Goal: Task Accomplishment & Management: Manage account settings

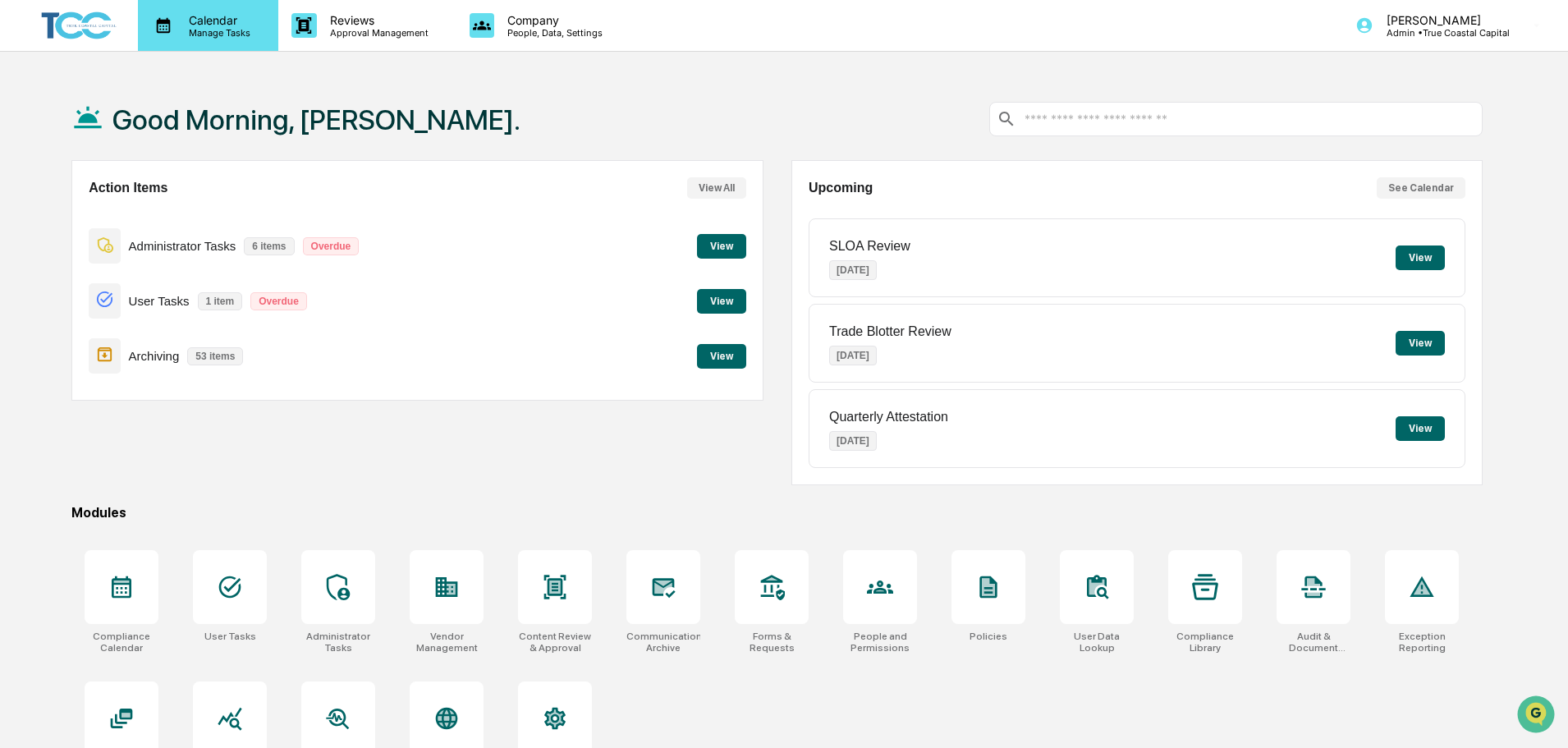
click at [213, 18] on p "Calendar" at bounding box center [217, 20] width 83 height 14
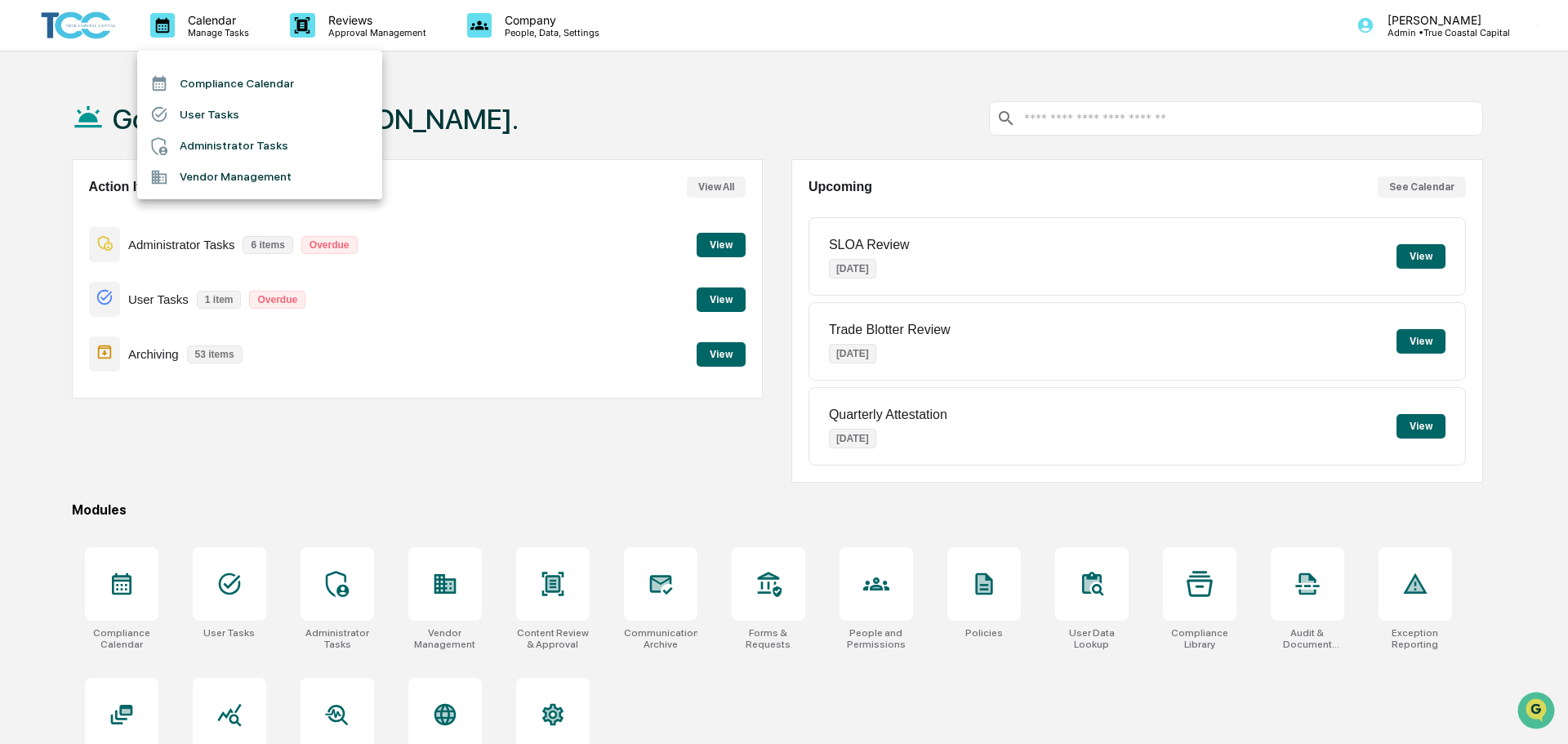
click at [279, 144] on li "Administrator Tasks" at bounding box center [259, 146] width 245 height 31
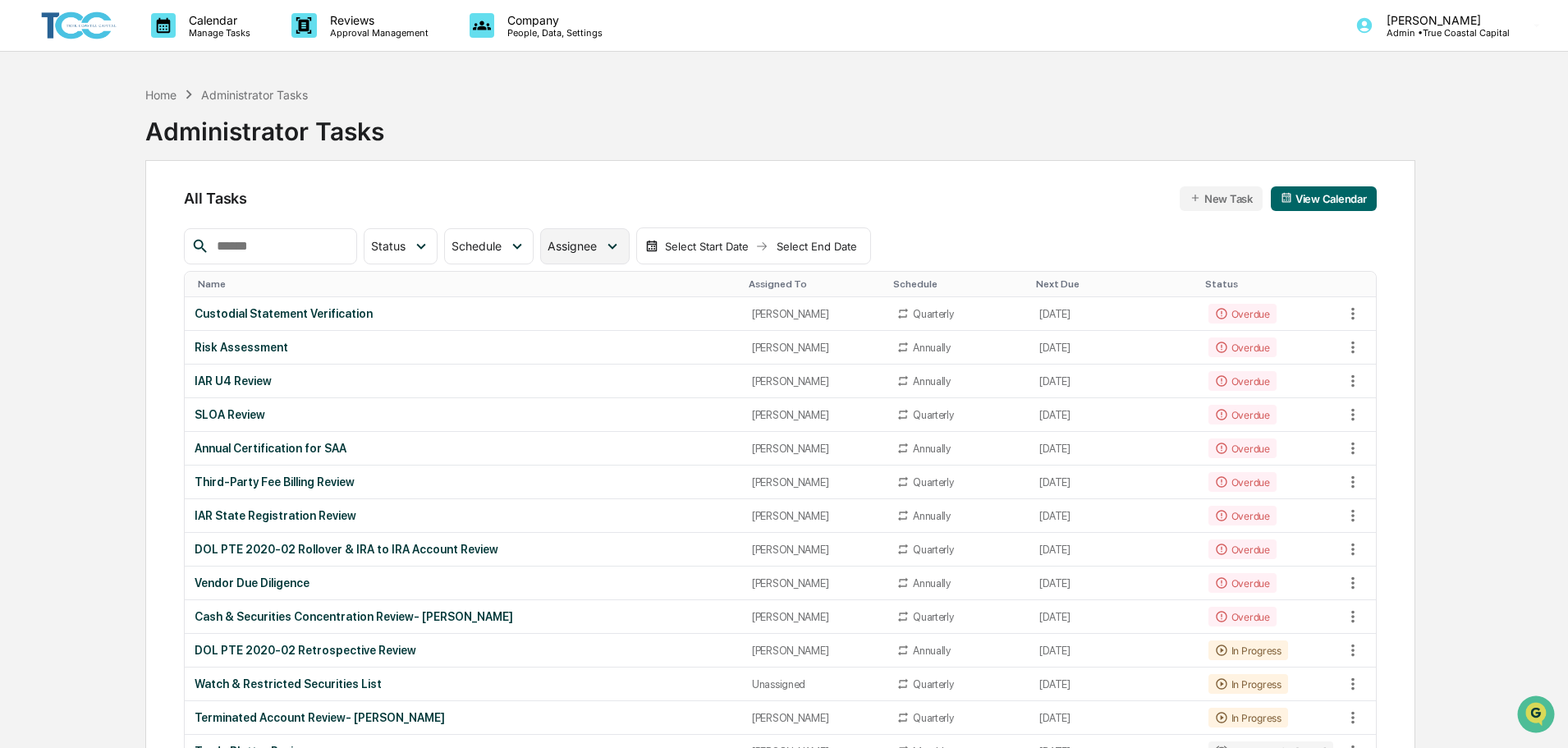
click at [597, 245] on span "Assignee" at bounding box center [573, 245] width 49 height 14
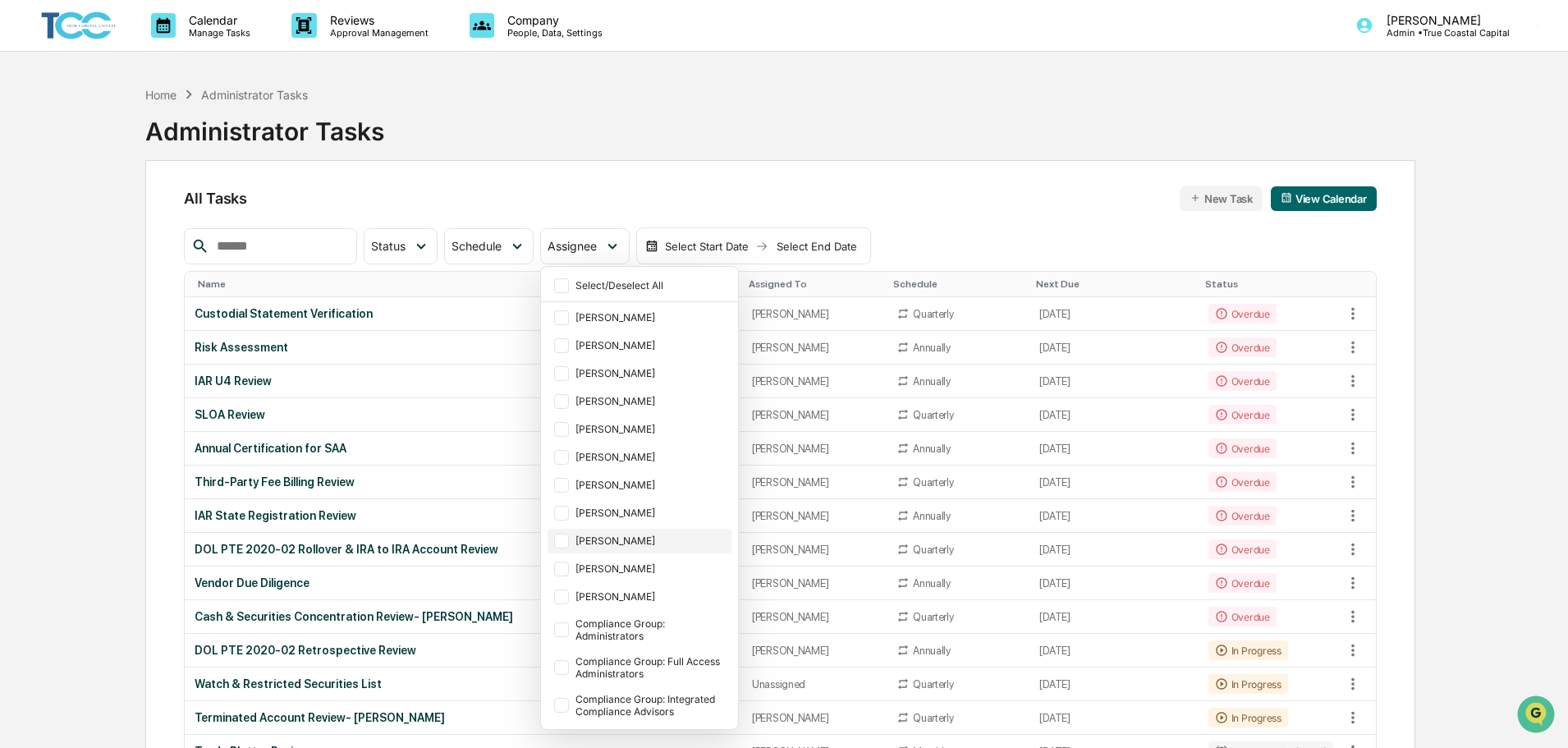
click at [659, 541] on div "[PERSON_NAME]" at bounding box center [651, 540] width 152 height 12
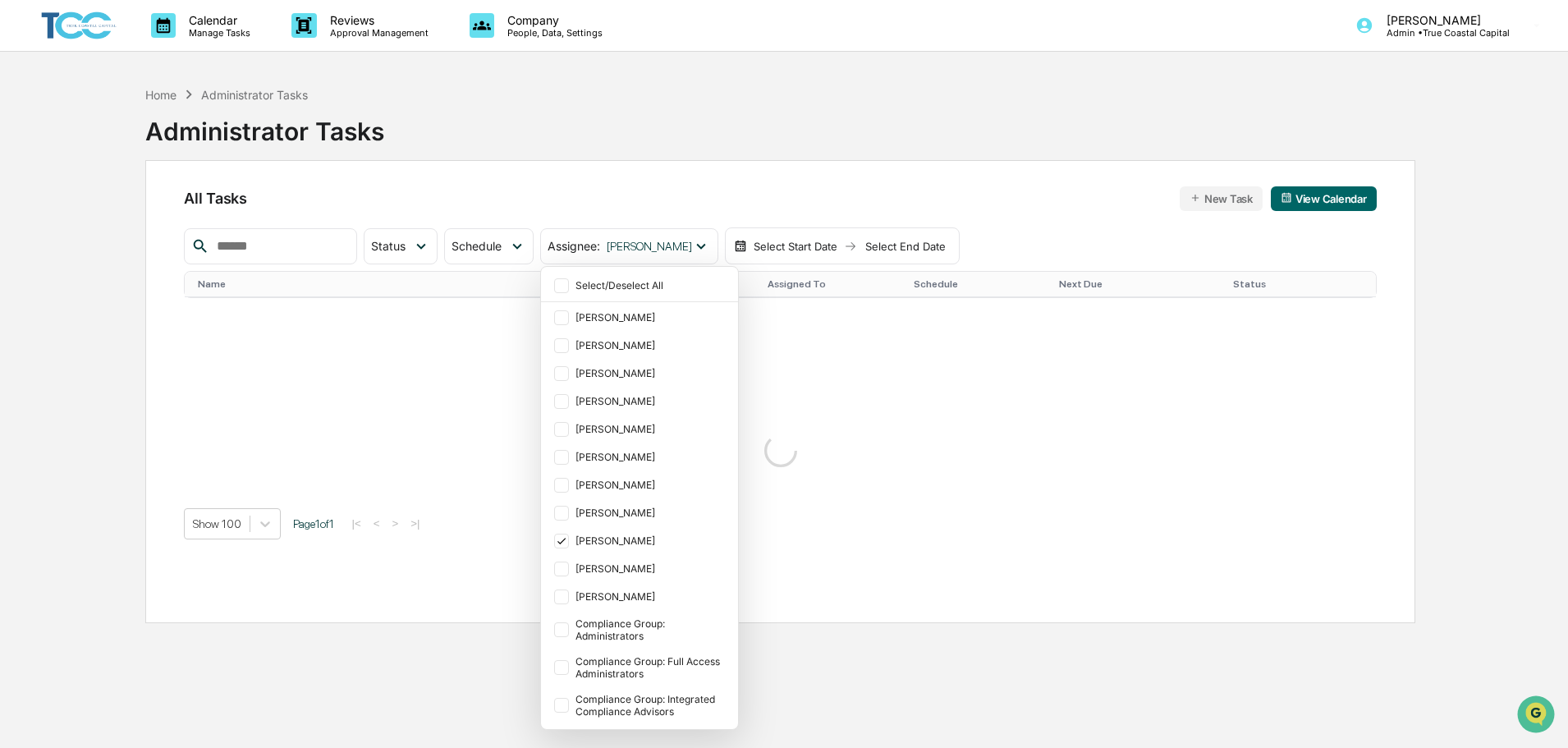
click at [644, 163] on div "All Tasks New Task View Calendar Status Select/Deselect All Done In Progress Ac…" at bounding box center [779, 391] width 1270 height 463
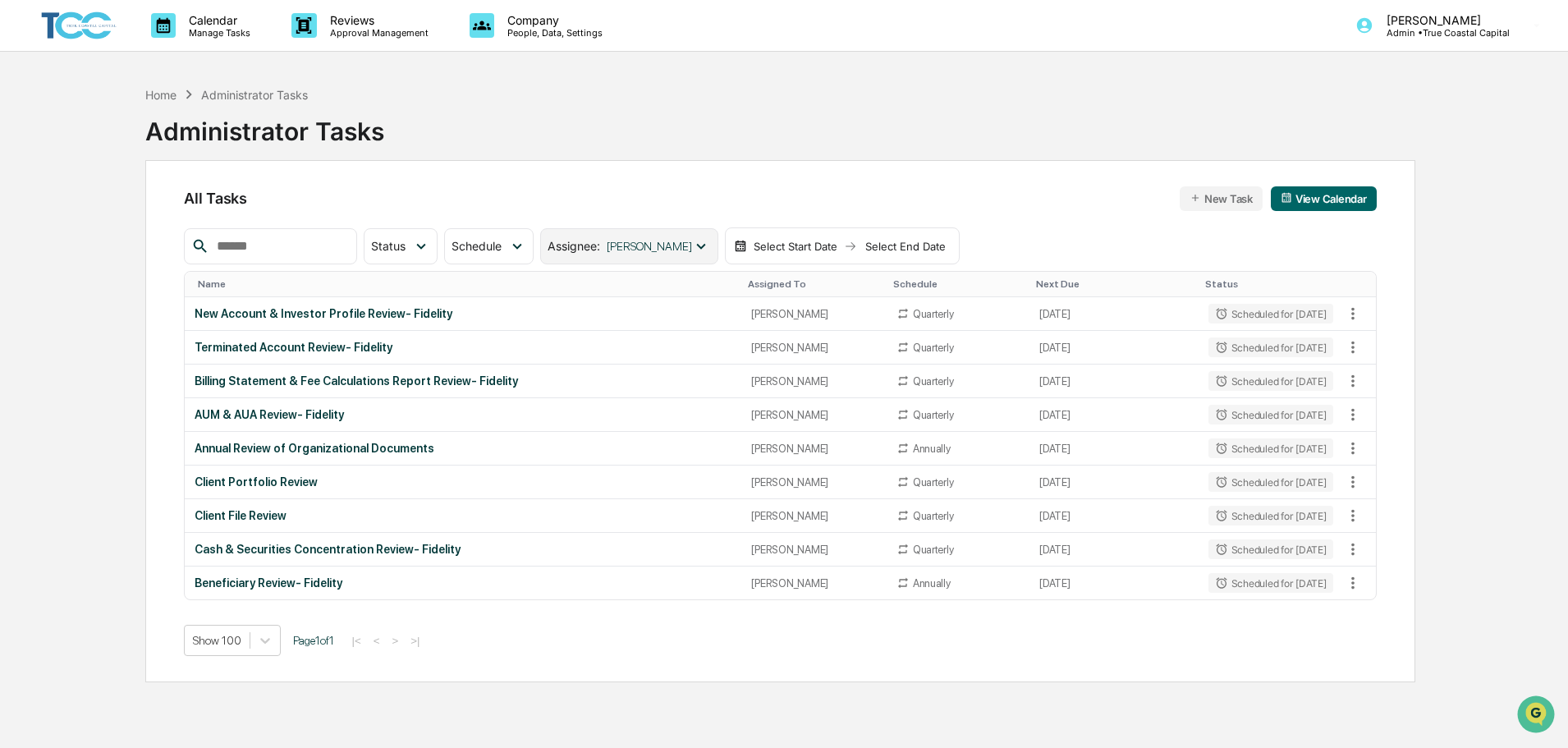
click at [661, 258] on div "Assignee : [PERSON_NAME]" at bounding box center [629, 246] width 177 height 36
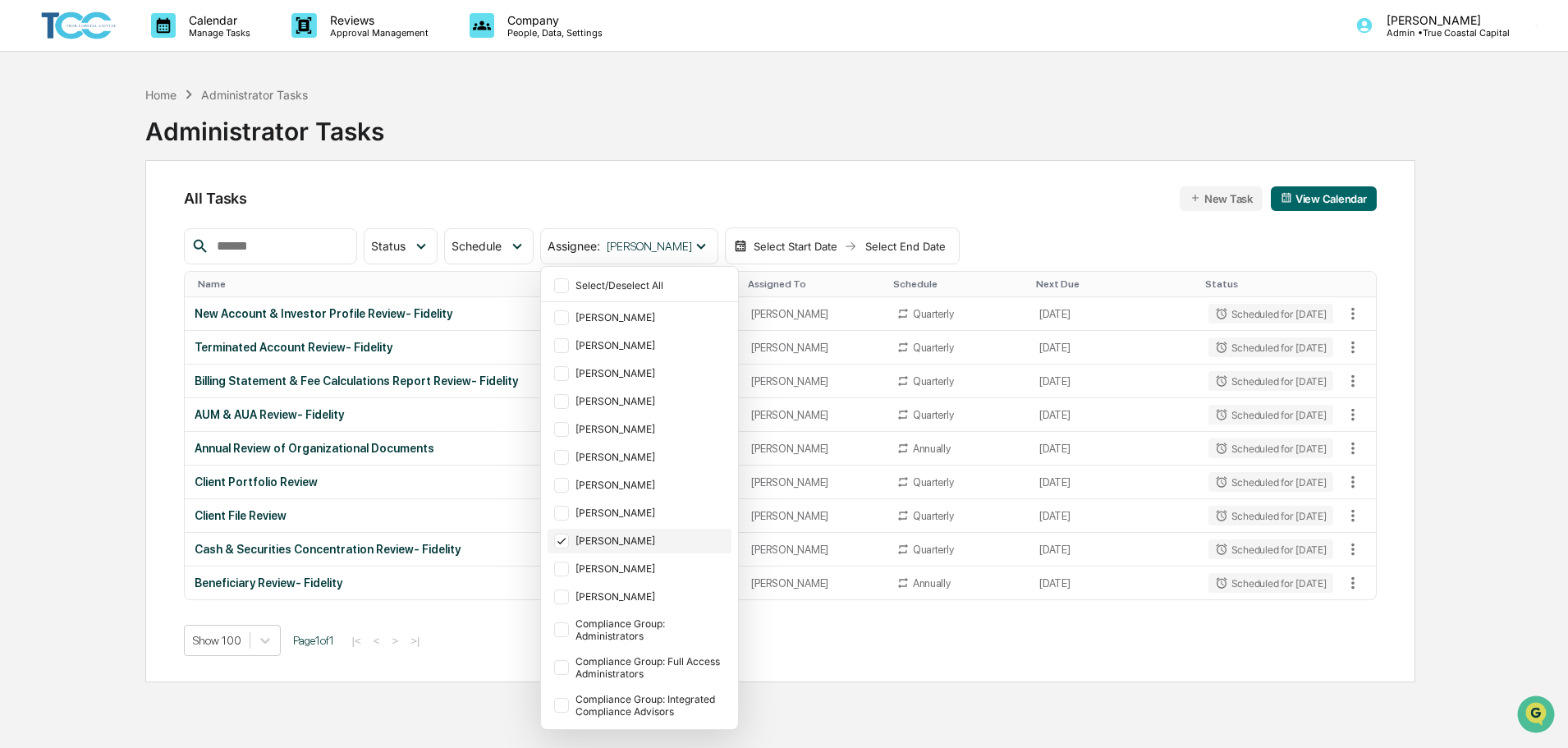
click at [650, 535] on div "[PERSON_NAME]" at bounding box center [639, 541] width 184 height 25
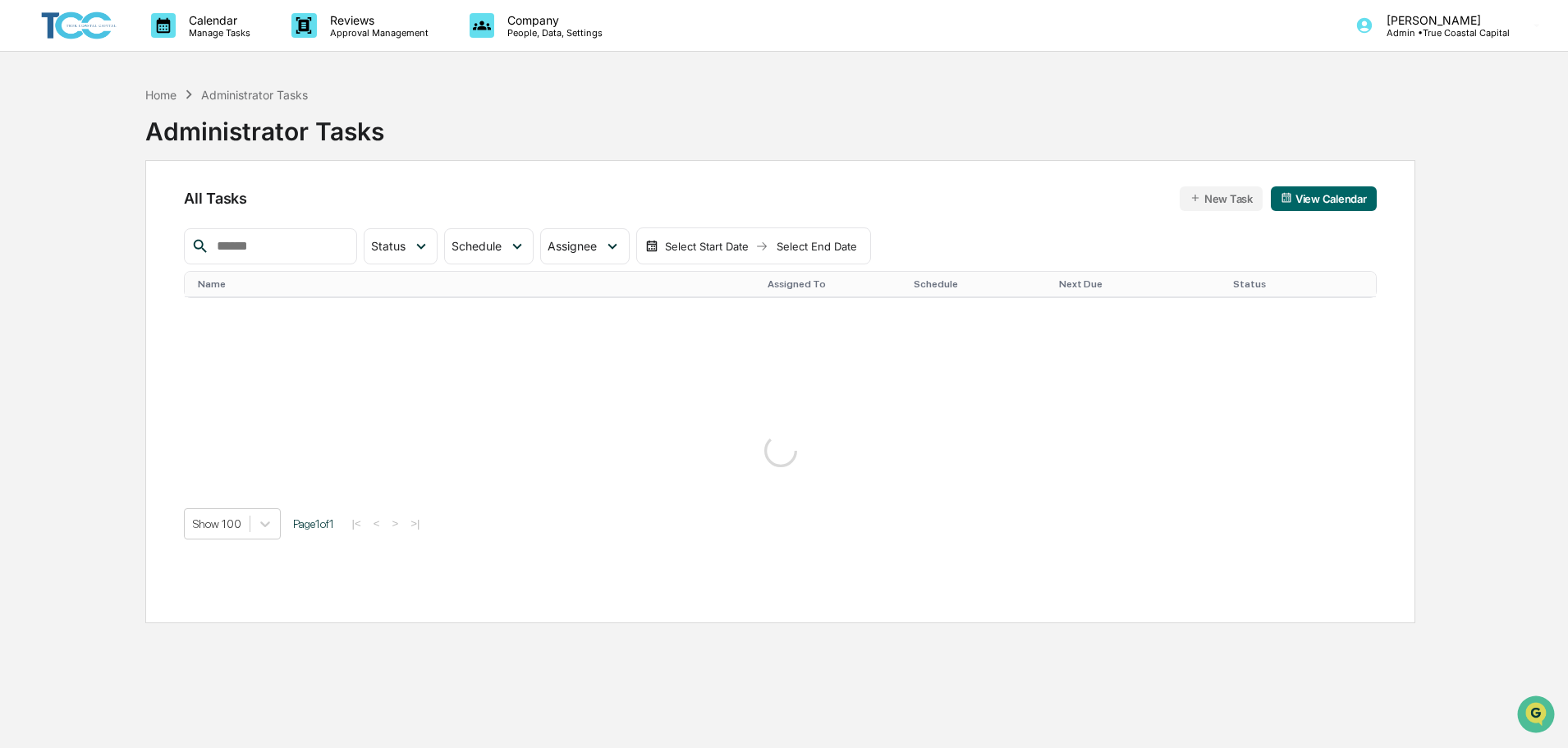
click at [631, 94] on div "Home Administrator Tasks Administrator Tasks" at bounding box center [779, 119] width 1270 height 82
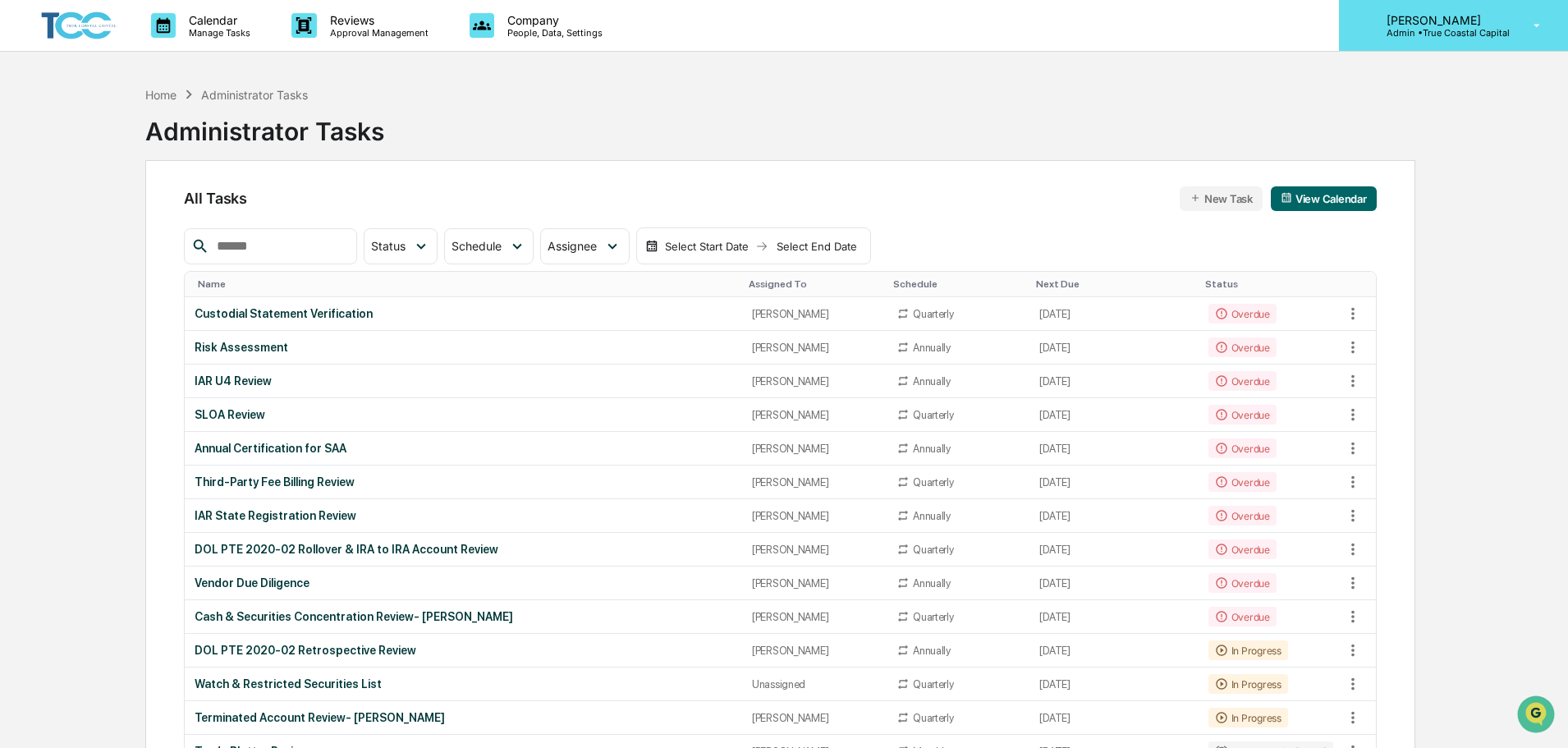
click at [1354, 32] on div "Melissa Amico Admin • True Coastal Capital" at bounding box center [1453, 26] width 229 height 51
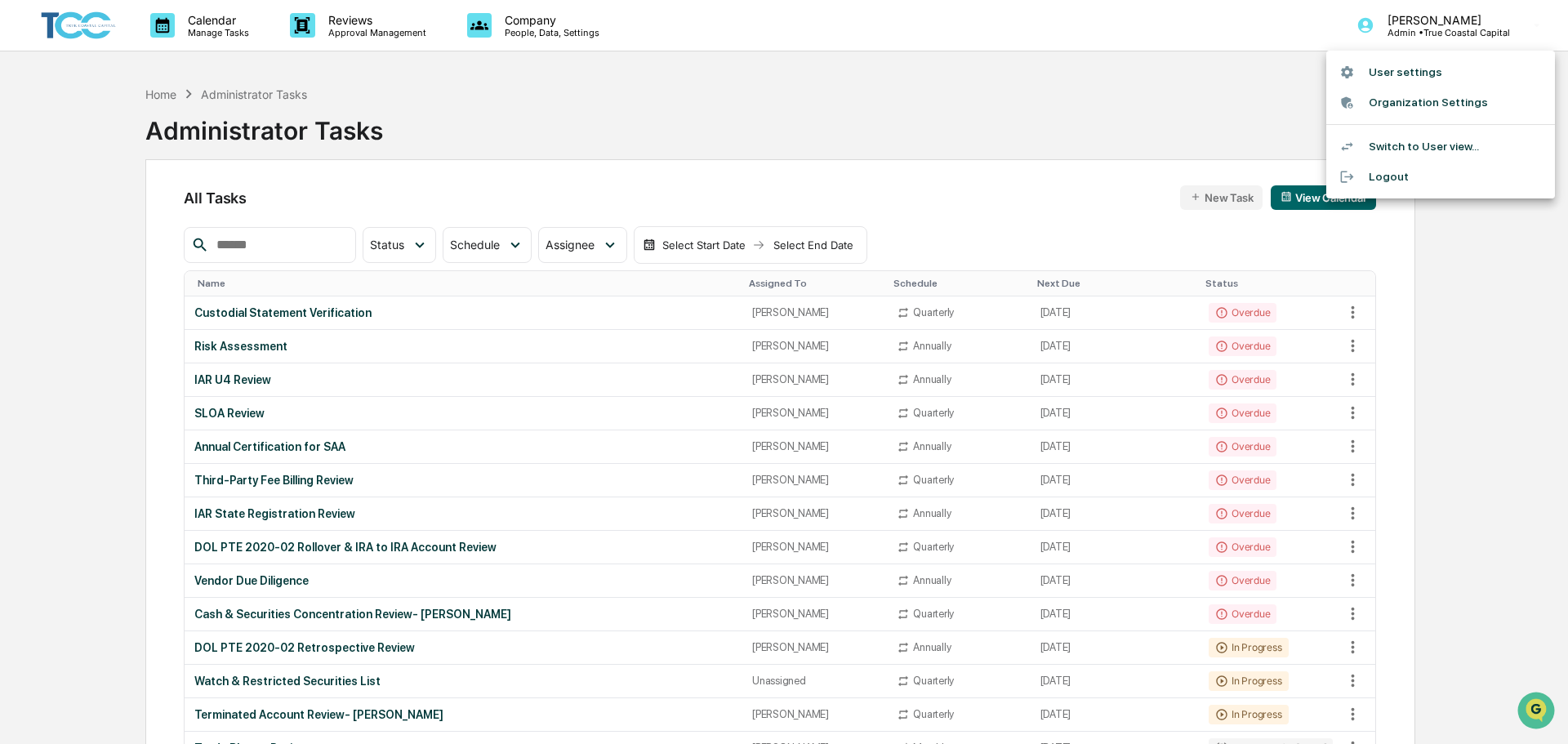
click at [1456, 148] on li "Switch to User view..." at bounding box center [1440, 146] width 229 height 30
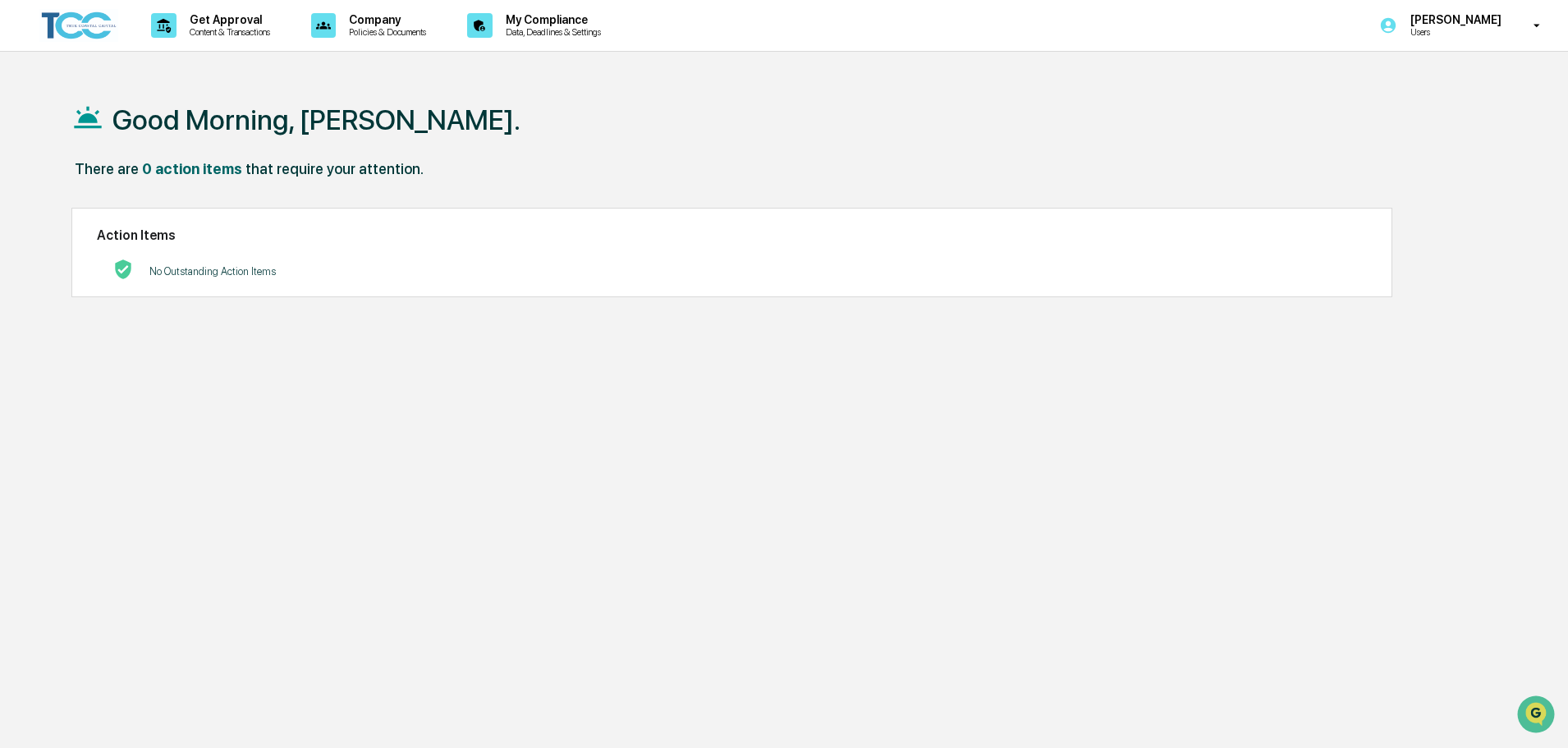
click at [105, 25] on img at bounding box center [79, 26] width 79 height 34
click at [105, 25] on img at bounding box center [79, 26] width 79 height 34
click at [81, 35] on img at bounding box center [79, 26] width 79 height 34
click at [255, 16] on p "Get Approval" at bounding box center [227, 20] width 102 height 13
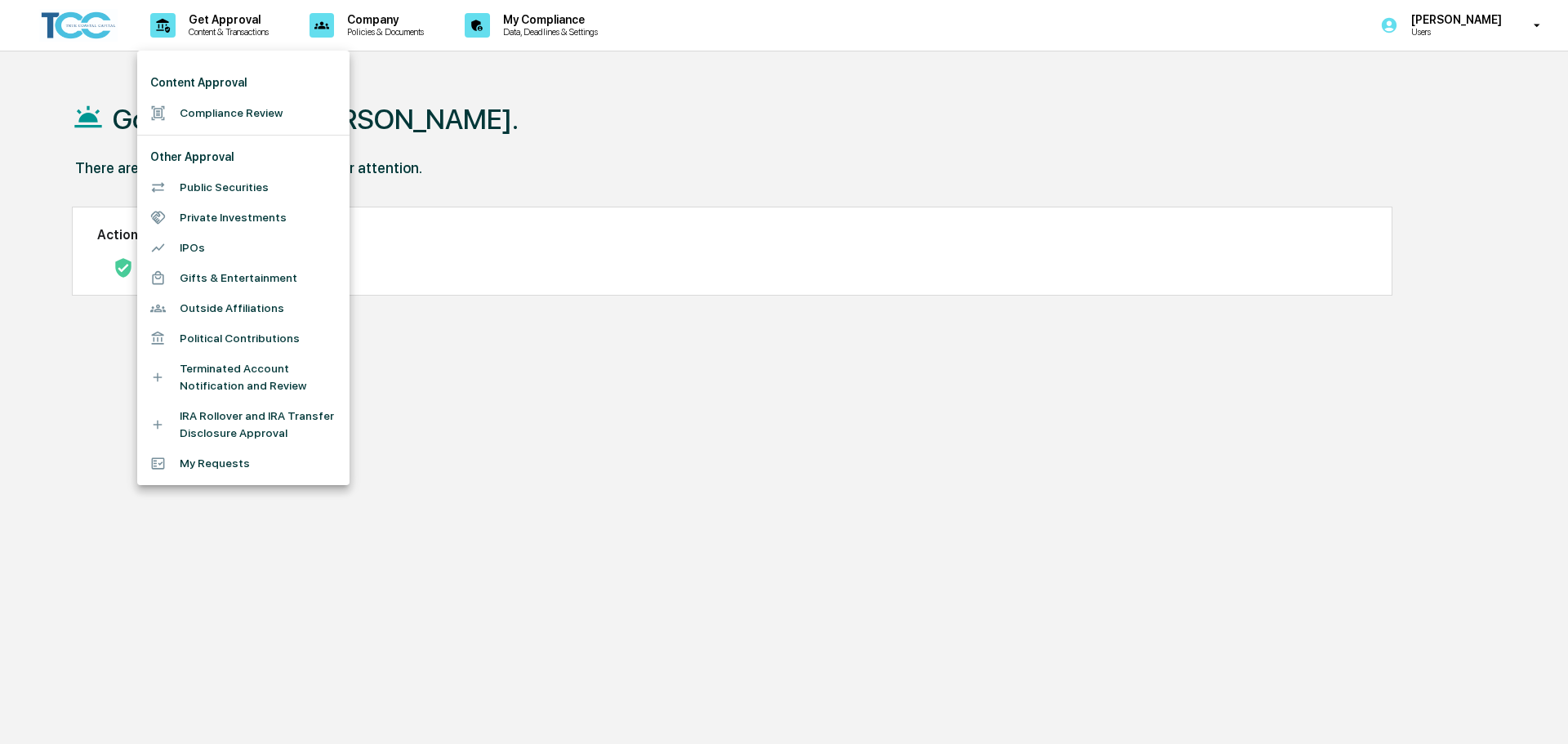
drag, startPoint x: 452, startPoint y: 152, endPoint x: 1129, endPoint y: 113, distance: 678.1
click at [459, 153] on div at bounding box center [784, 372] width 1568 height 744
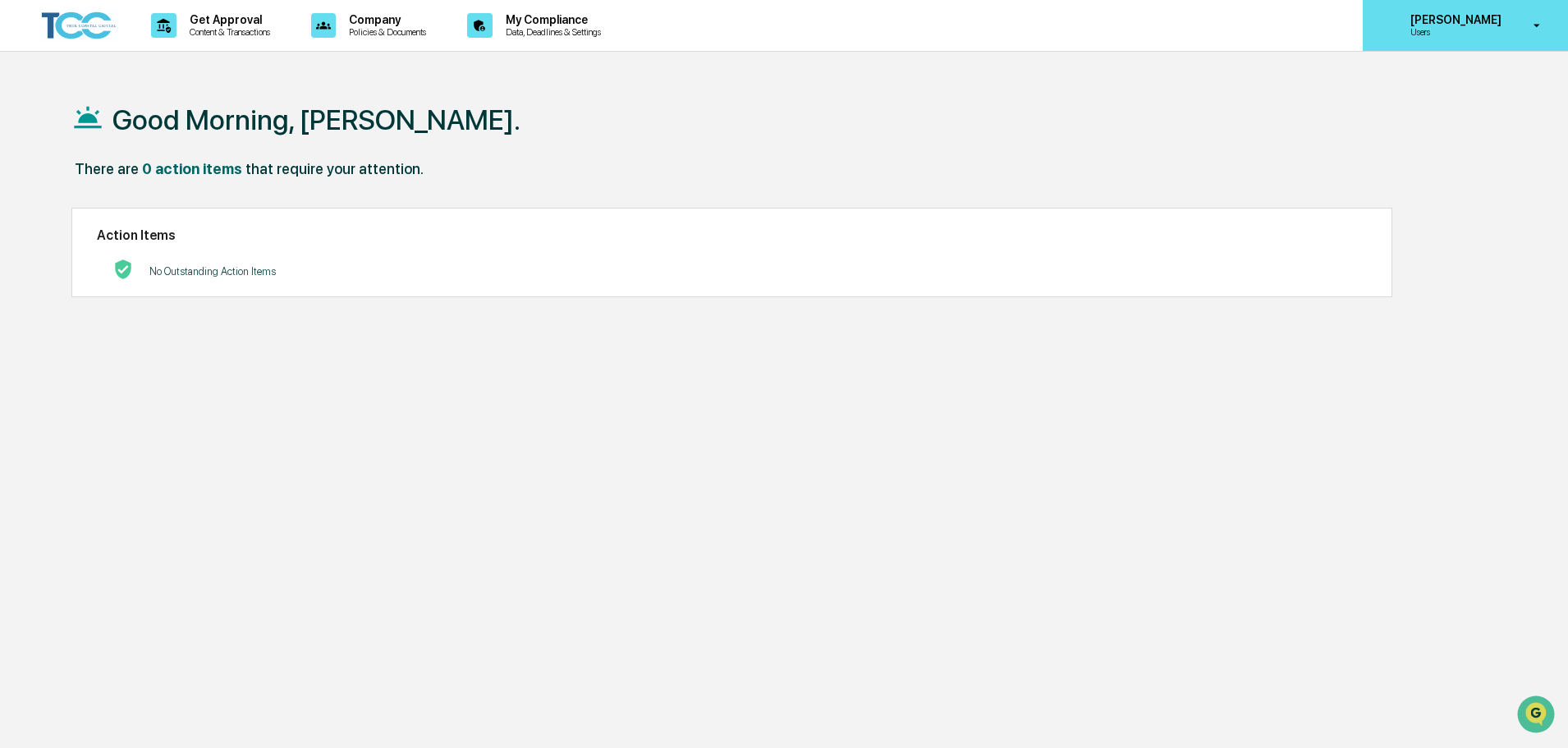
click at [1449, 28] on p "Users" at bounding box center [1453, 32] width 112 height 12
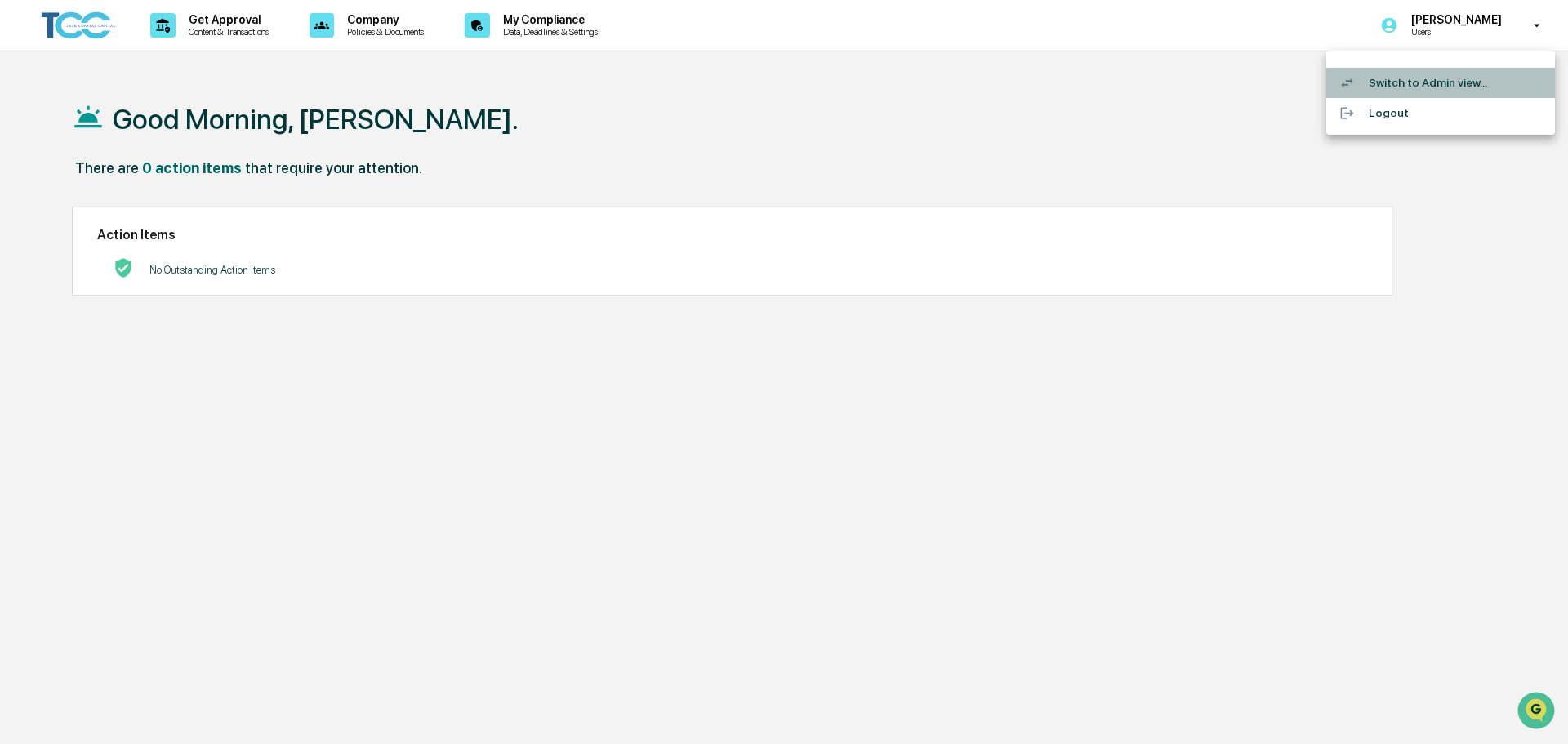
click at [1467, 79] on li "Switch to Admin view..." at bounding box center [1440, 83] width 229 height 30
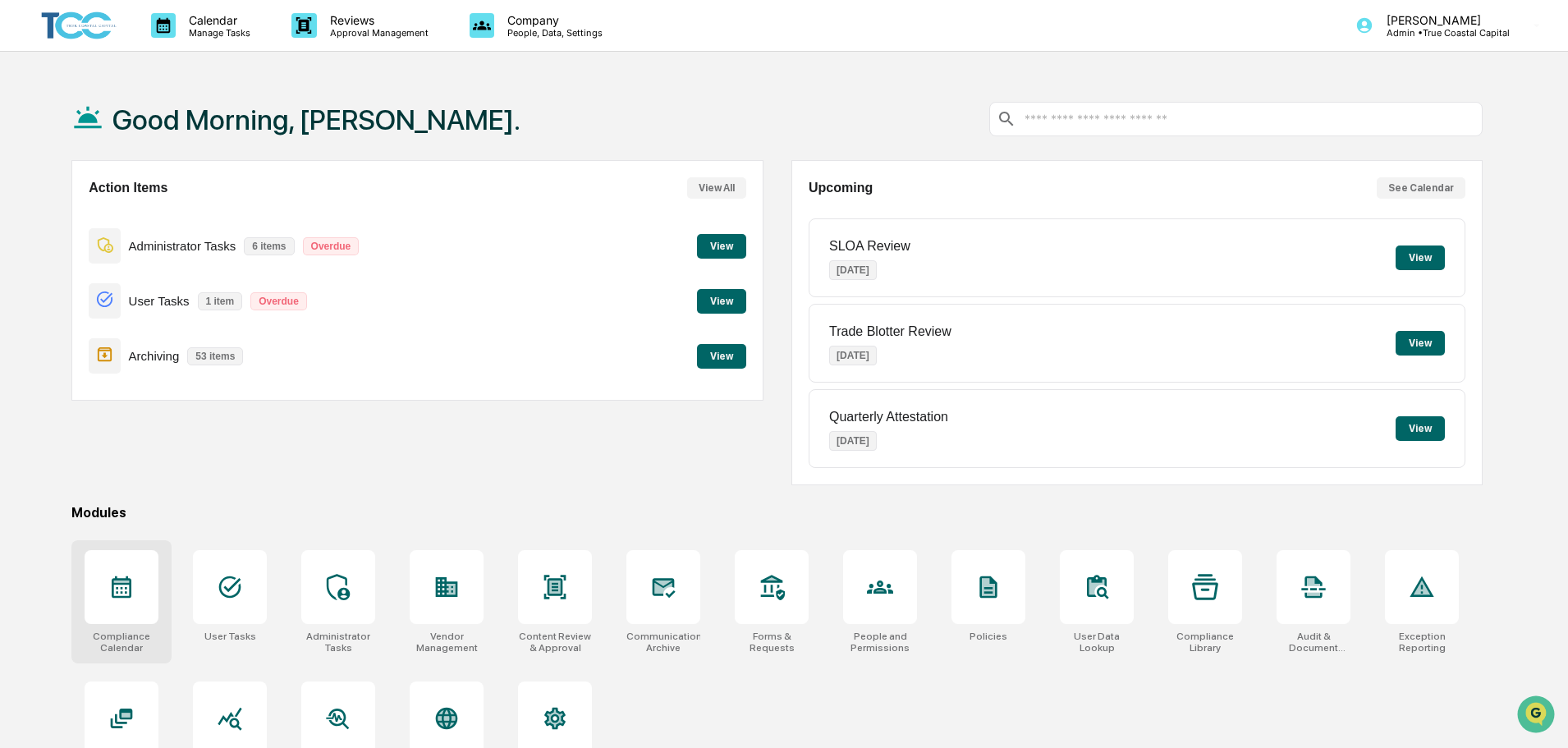
click at [142, 585] on div at bounding box center [122, 587] width 74 height 74
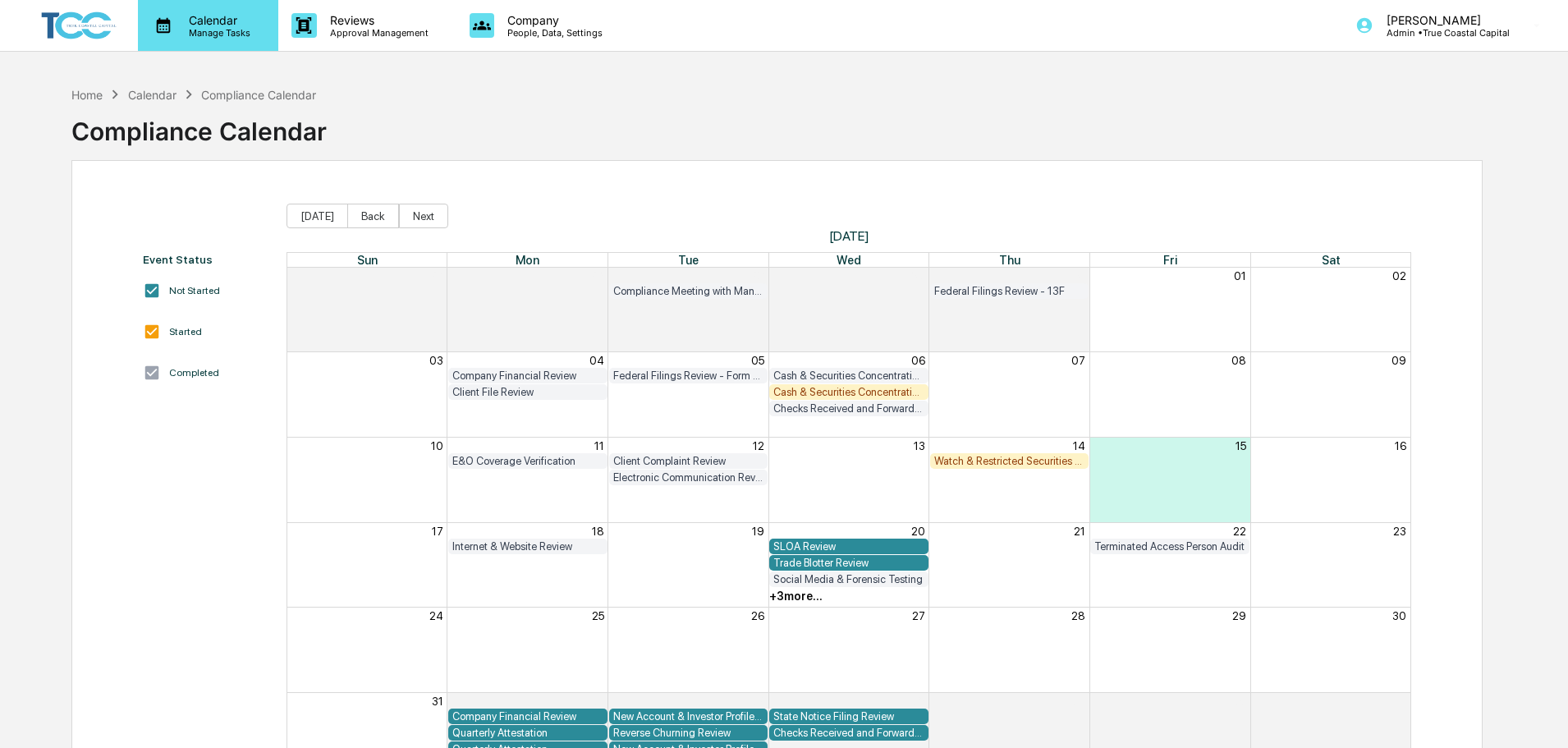
click at [197, 32] on p "Manage Tasks" at bounding box center [217, 33] width 83 height 12
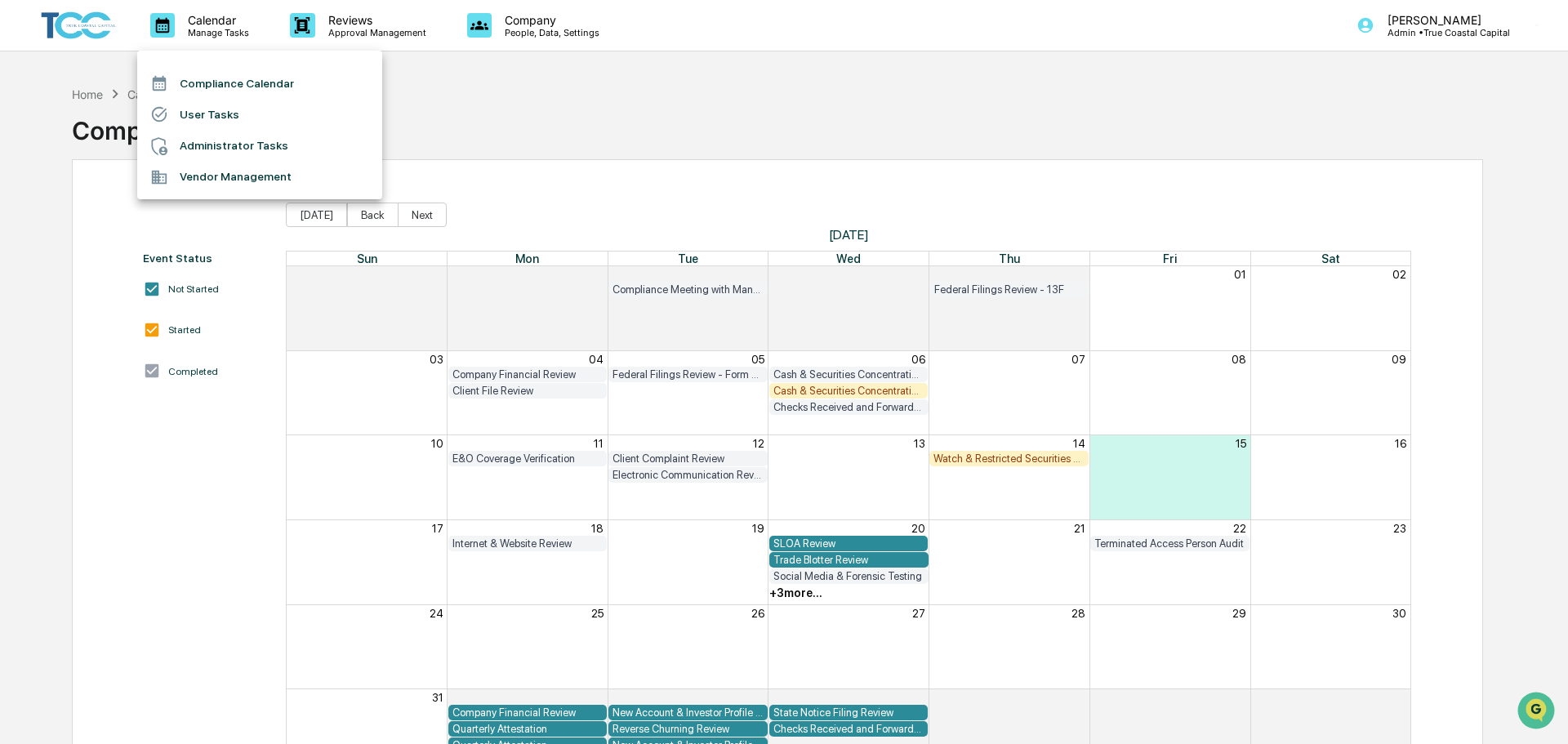
click at [259, 147] on li "Administrator Tasks" at bounding box center [259, 146] width 245 height 31
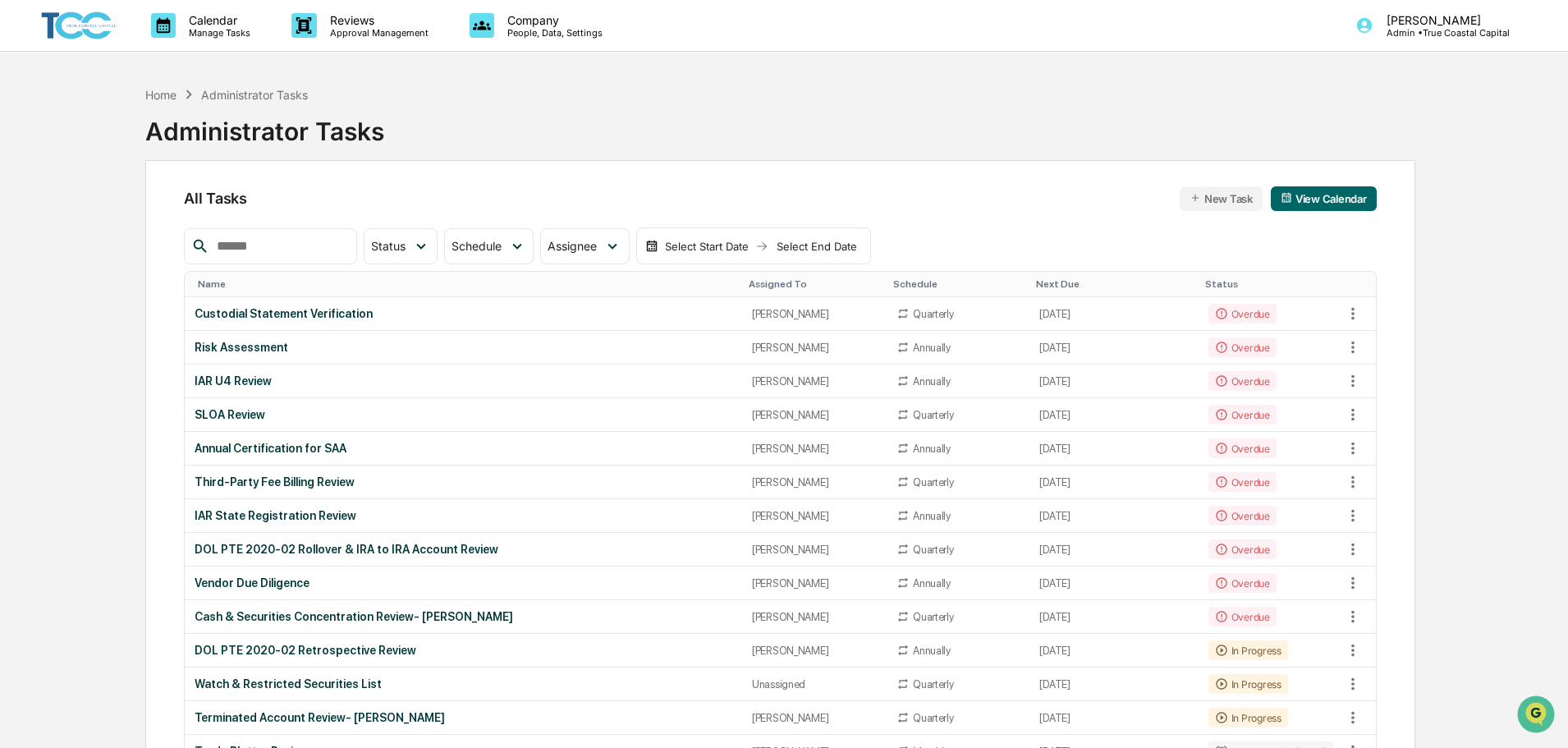
drag, startPoint x: 623, startPoint y: 245, endPoint x: 632, endPoint y: 269, distance: 25.6
click at [627, 245] on div "Assignee" at bounding box center [585, 246] width 89 height 36
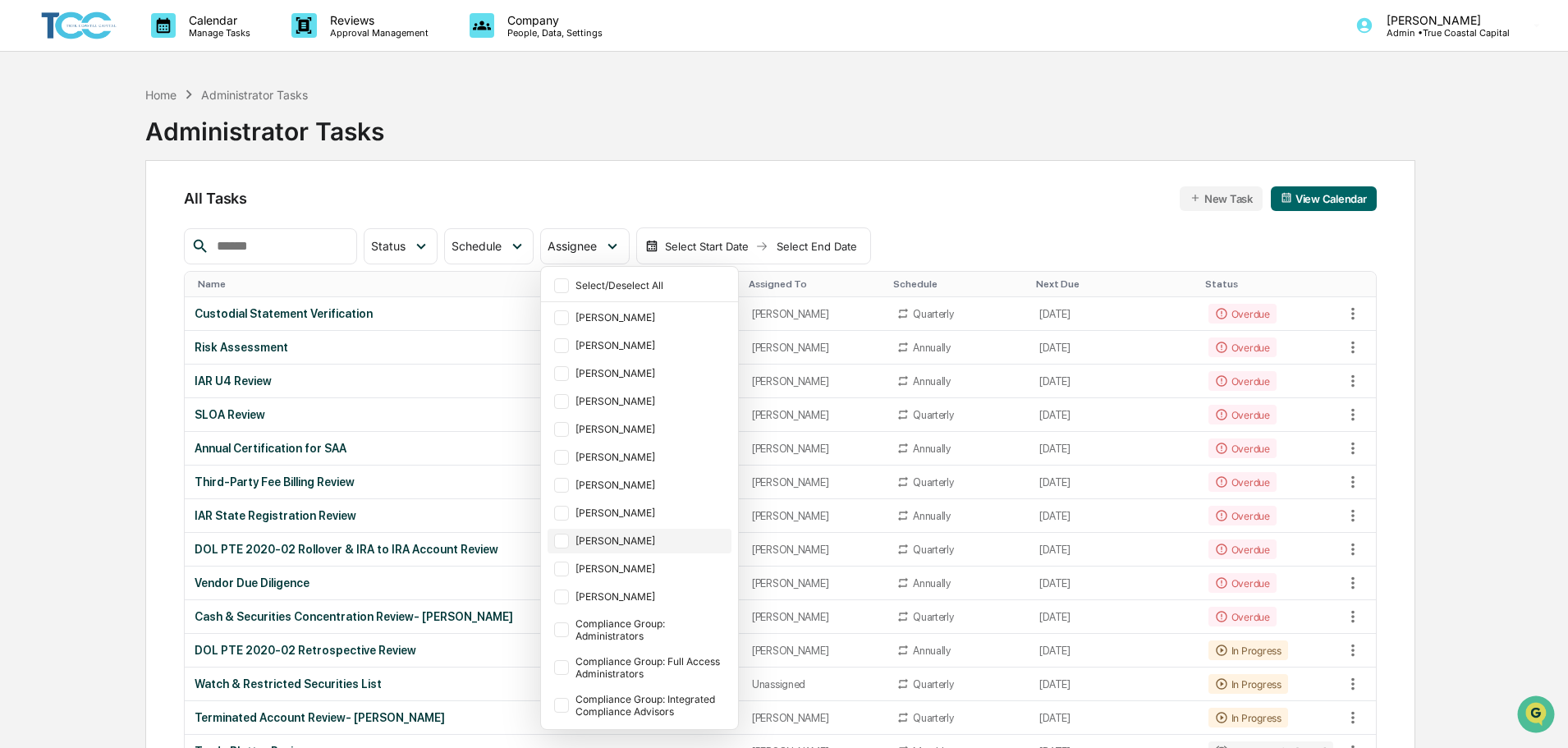
click at [670, 540] on div "[PERSON_NAME]" at bounding box center [651, 540] width 152 height 12
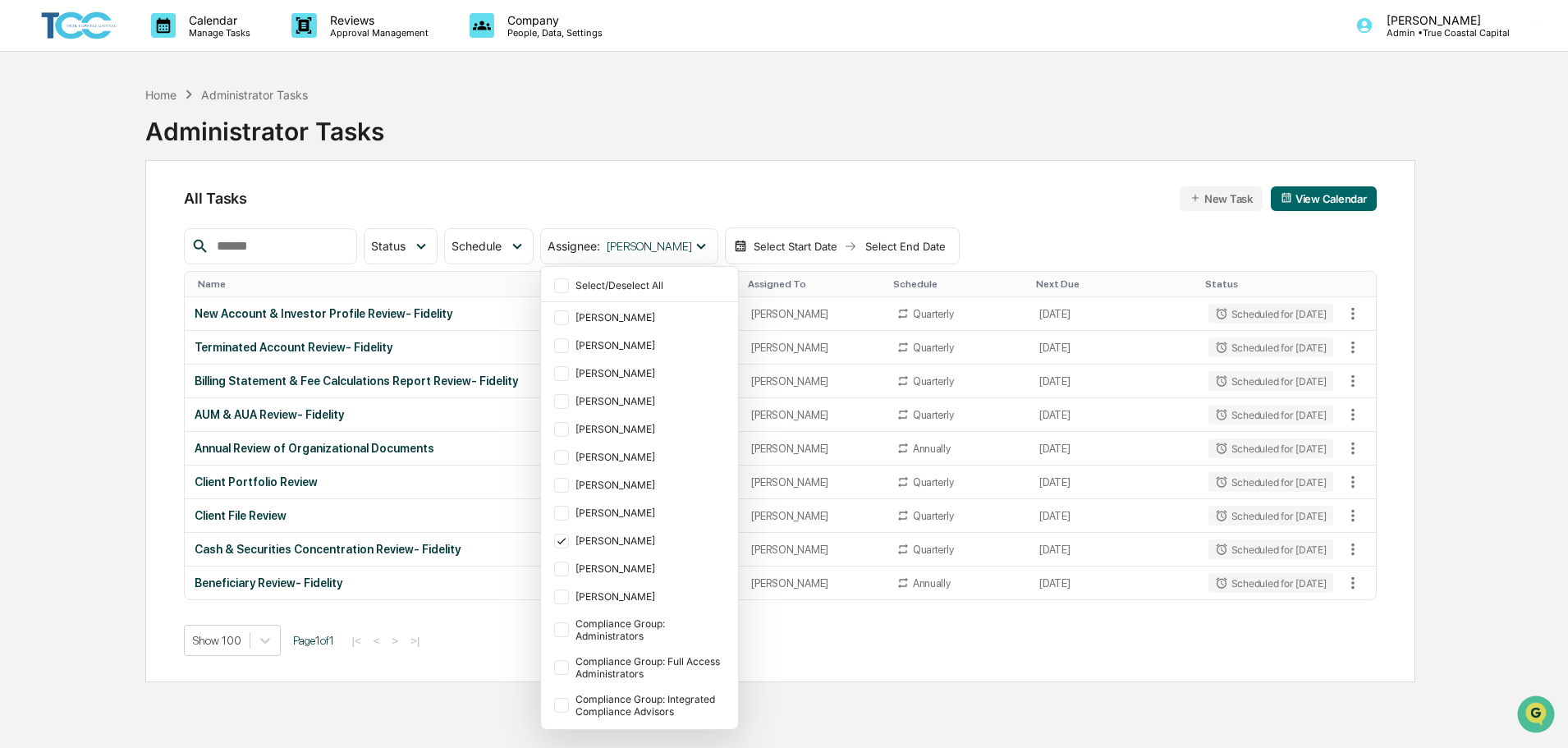
click at [1477, 394] on div "Home Administrator Tasks Administrator Tasks All Tasks New Task View Calendar S…" at bounding box center [784, 452] width 1411 height 748
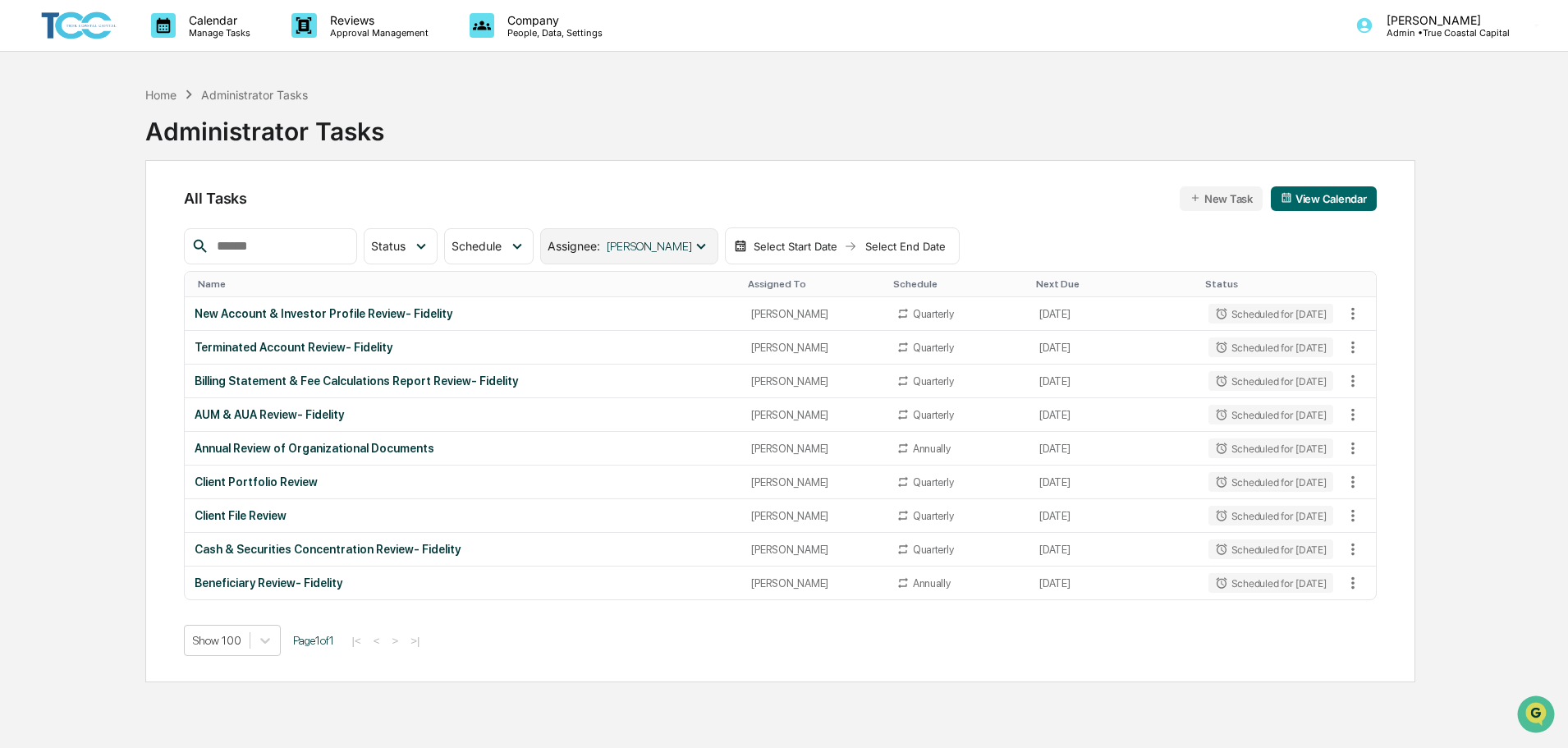
click at [651, 238] on div "Assignee : [PERSON_NAME]" at bounding box center [629, 246] width 177 height 36
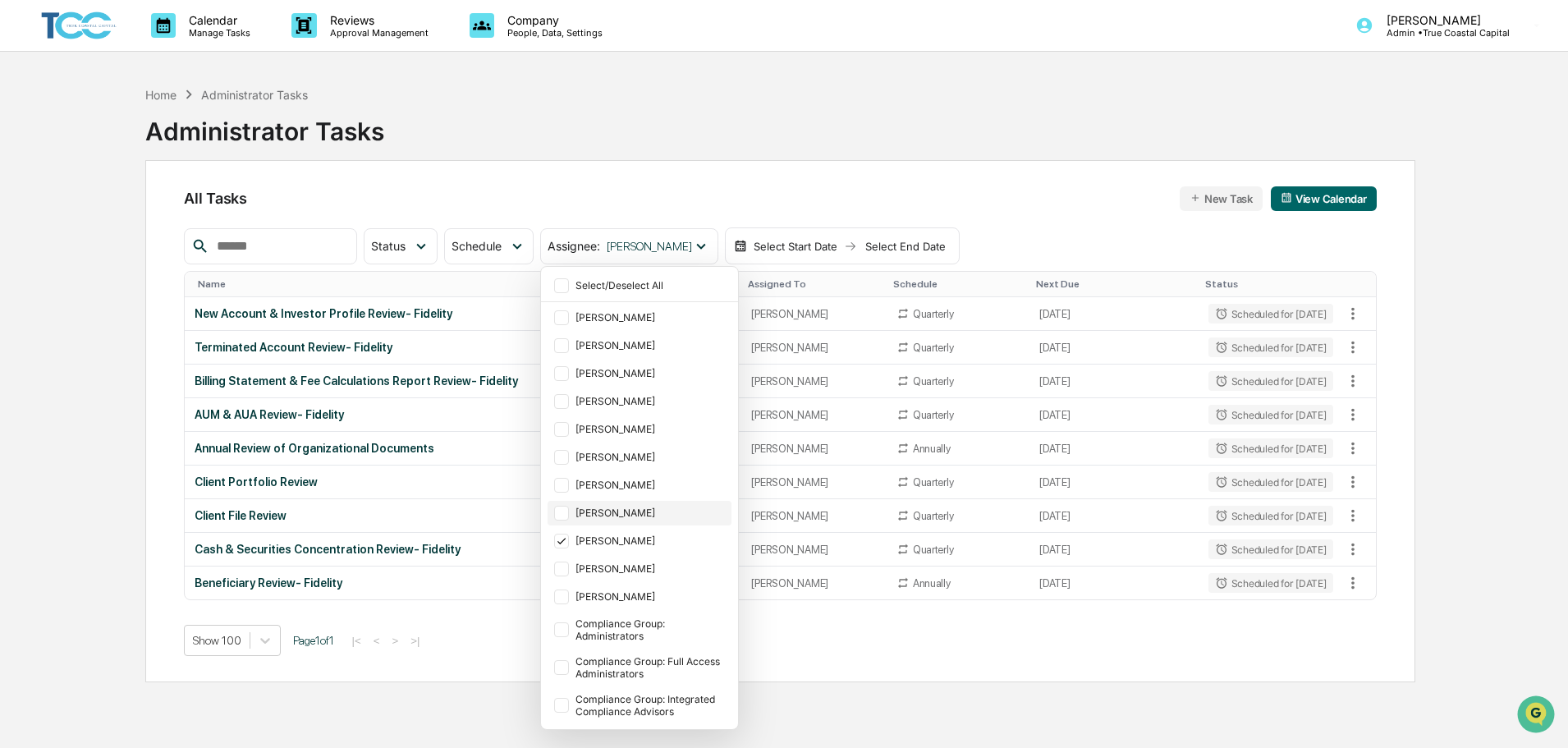
click at [669, 514] on div "[PERSON_NAME]" at bounding box center [651, 512] width 152 height 12
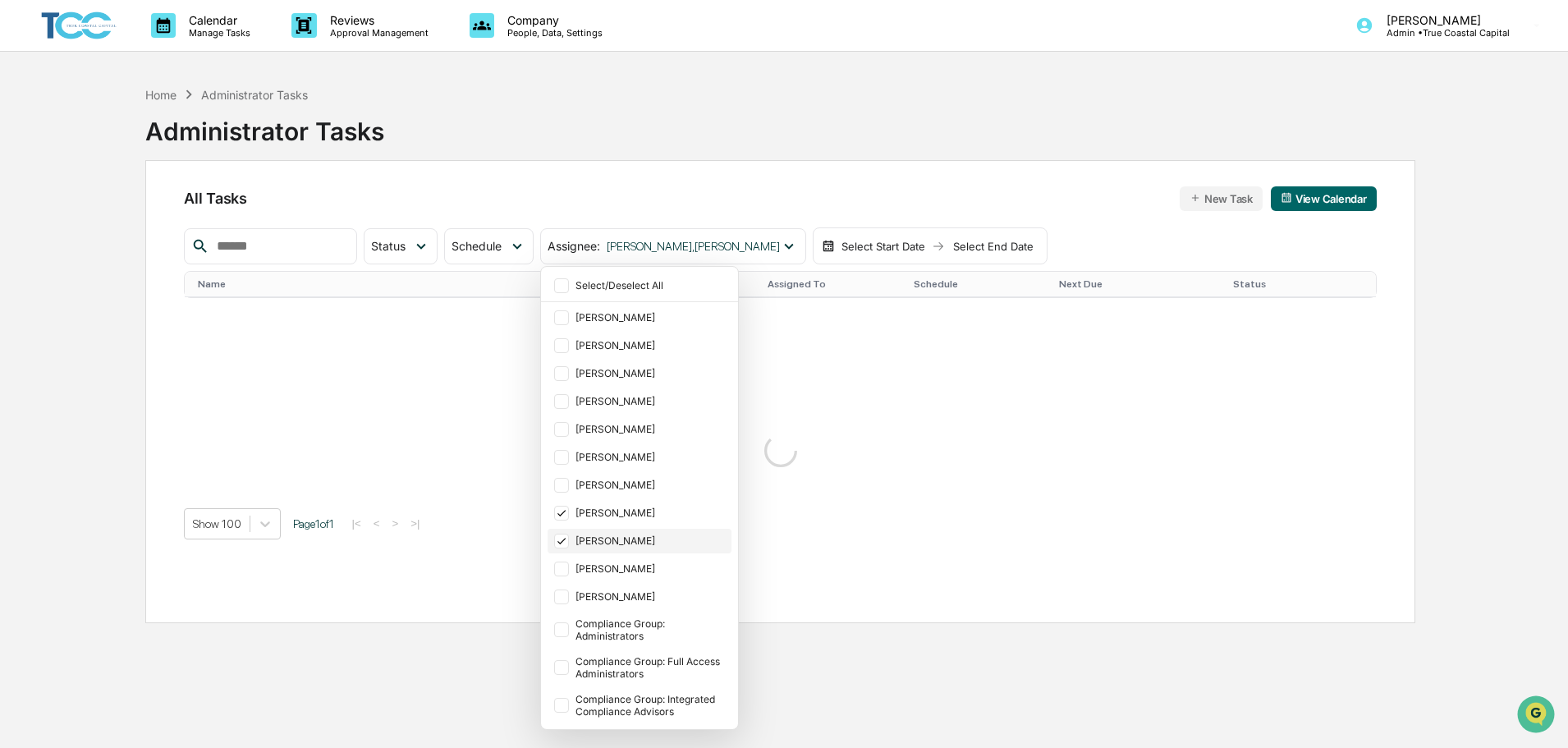
click at [630, 532] on div "[PERSON_NAME]" at bounding box center [639, 541] width 184 height 25
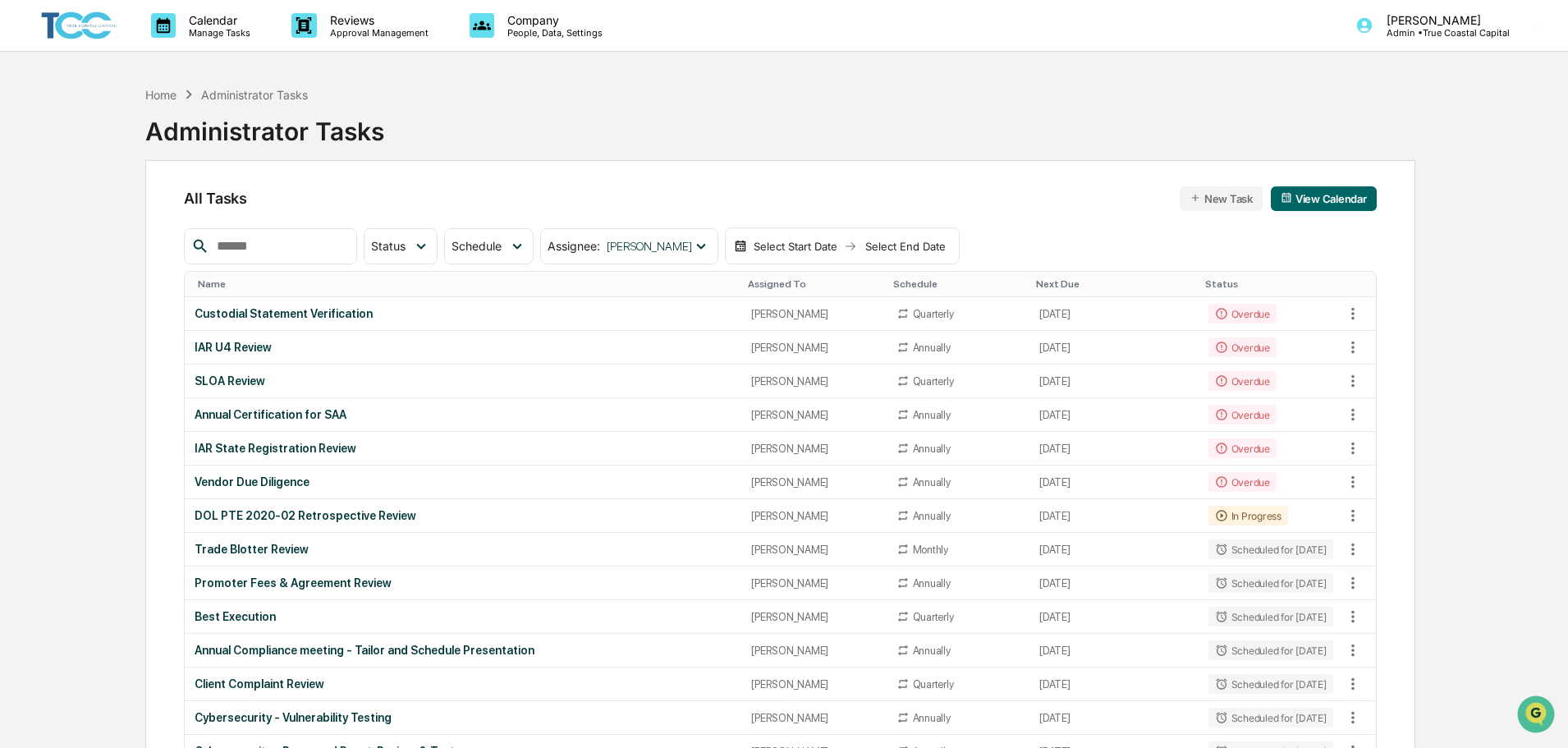
click at [638, 171] on div "All Tasks New Task View Calendar Status Select/Deselect All Done In Progress Ac…" at bounding box center [779, 673] width 1270 height 1026
